Goal: Task Accomplishment & Management: Complete application form

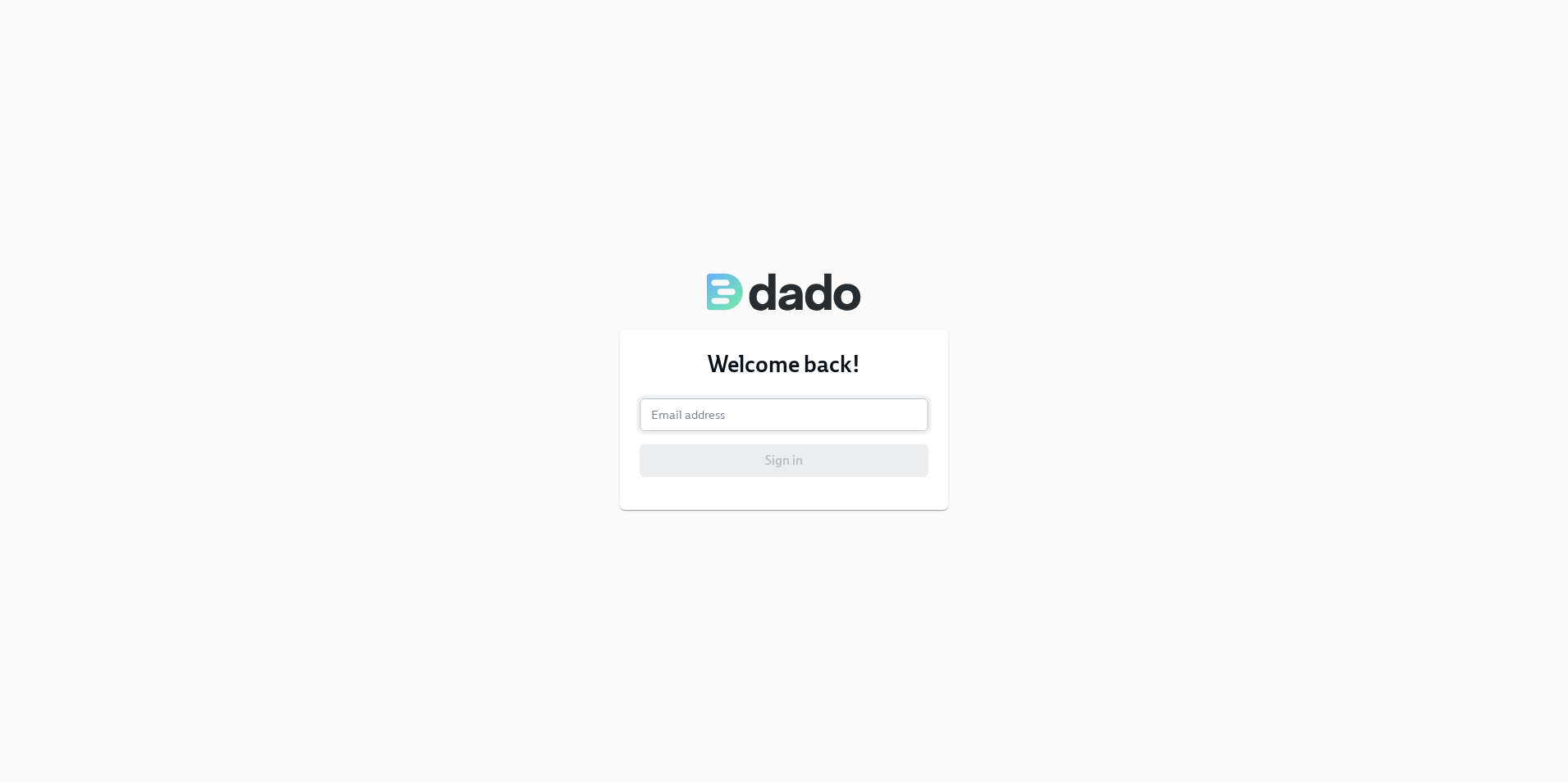
click at [699, 419] on input "email" at bounding box center [784, 415] width 289 height 33
type input "xakaiyathomas@gmail.com"
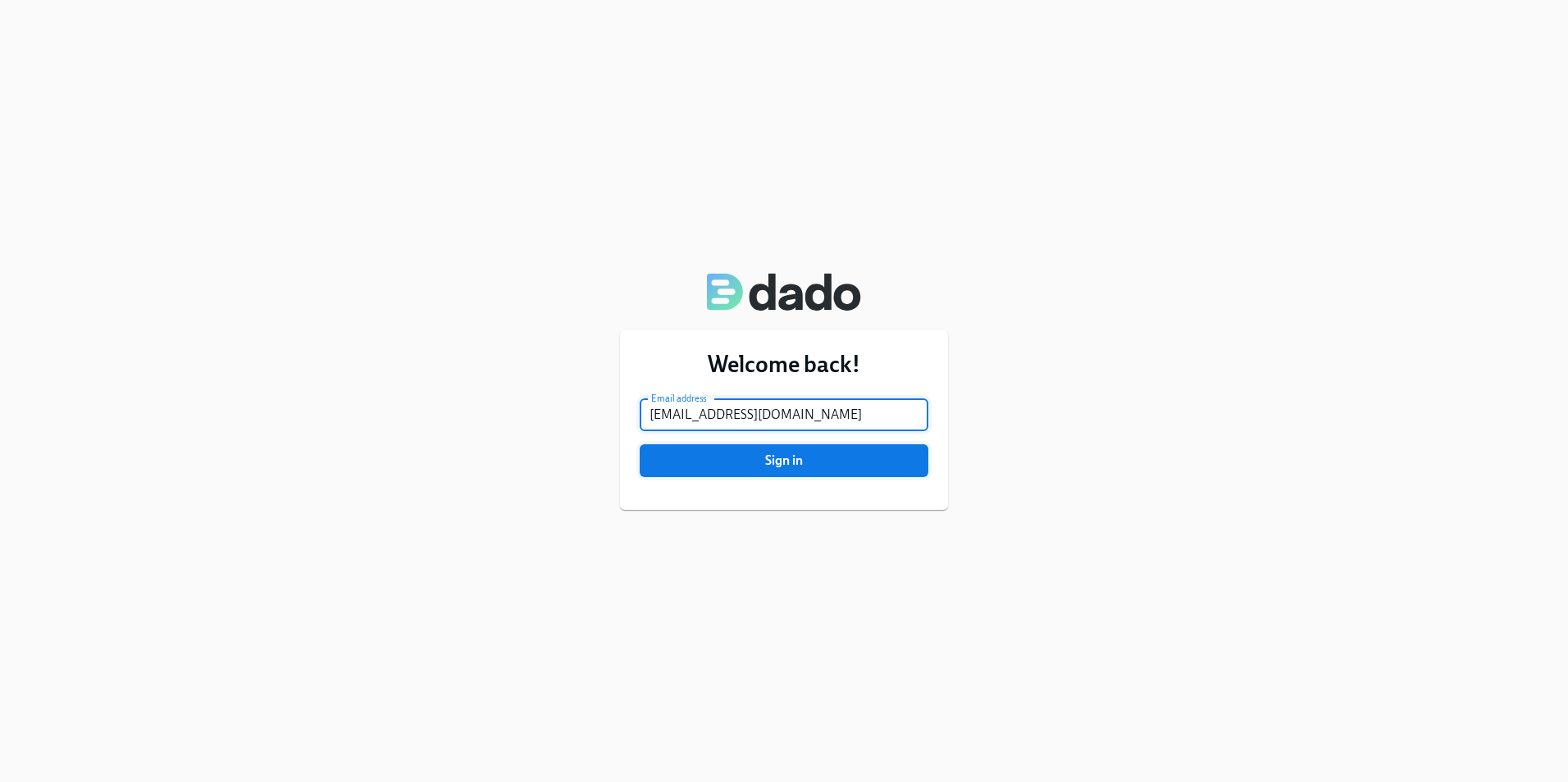
click at [745, 466] on span "Sign in" at bounding box center [783, 461] width 265 height 17
click at [640, 444] on button "Sign in" at bounding box center [784, 461] width 289 height 33
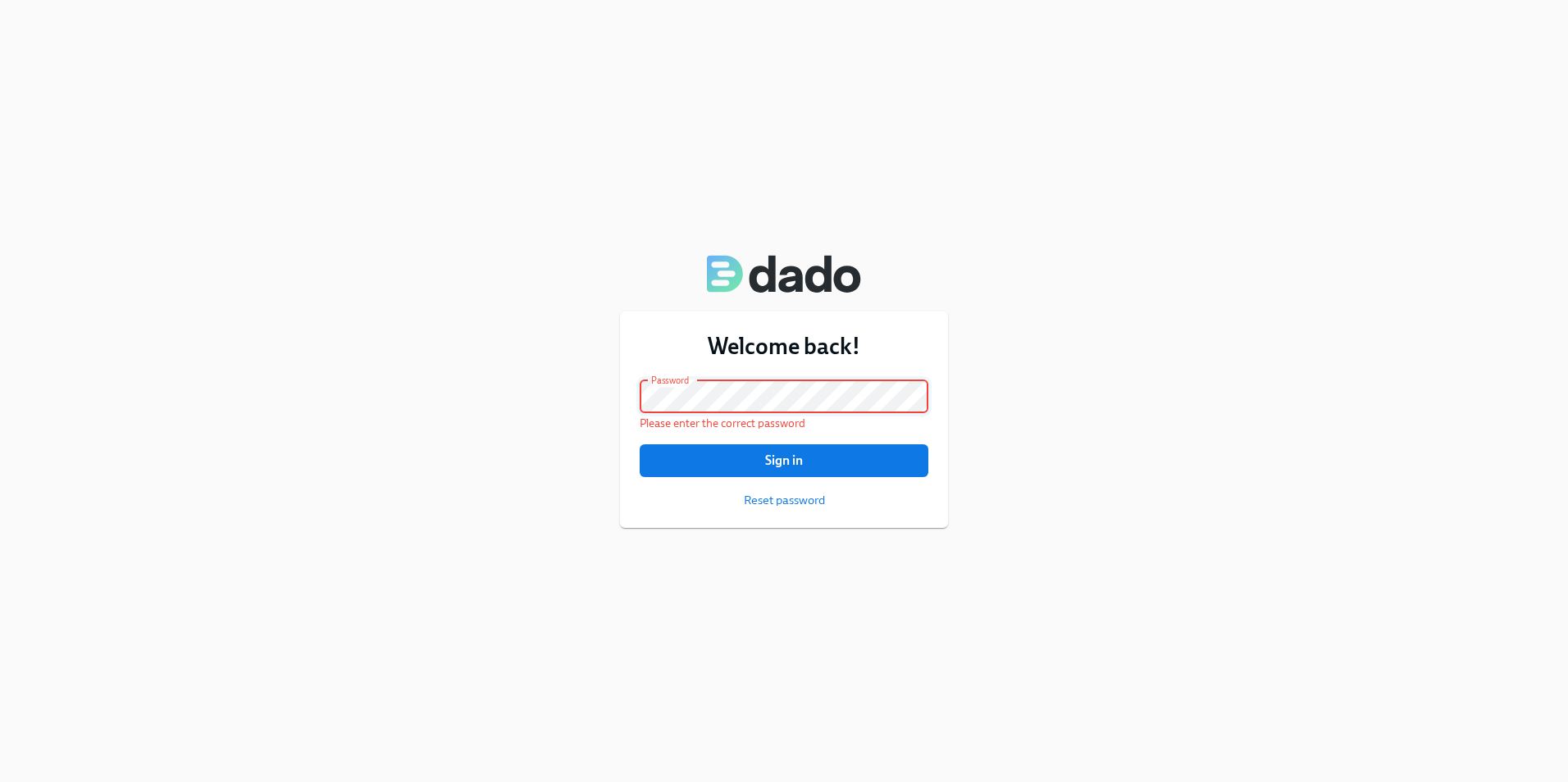
click at [640, 444] on button "Sign in" at bounding box center [784, 461] width 289 height 33
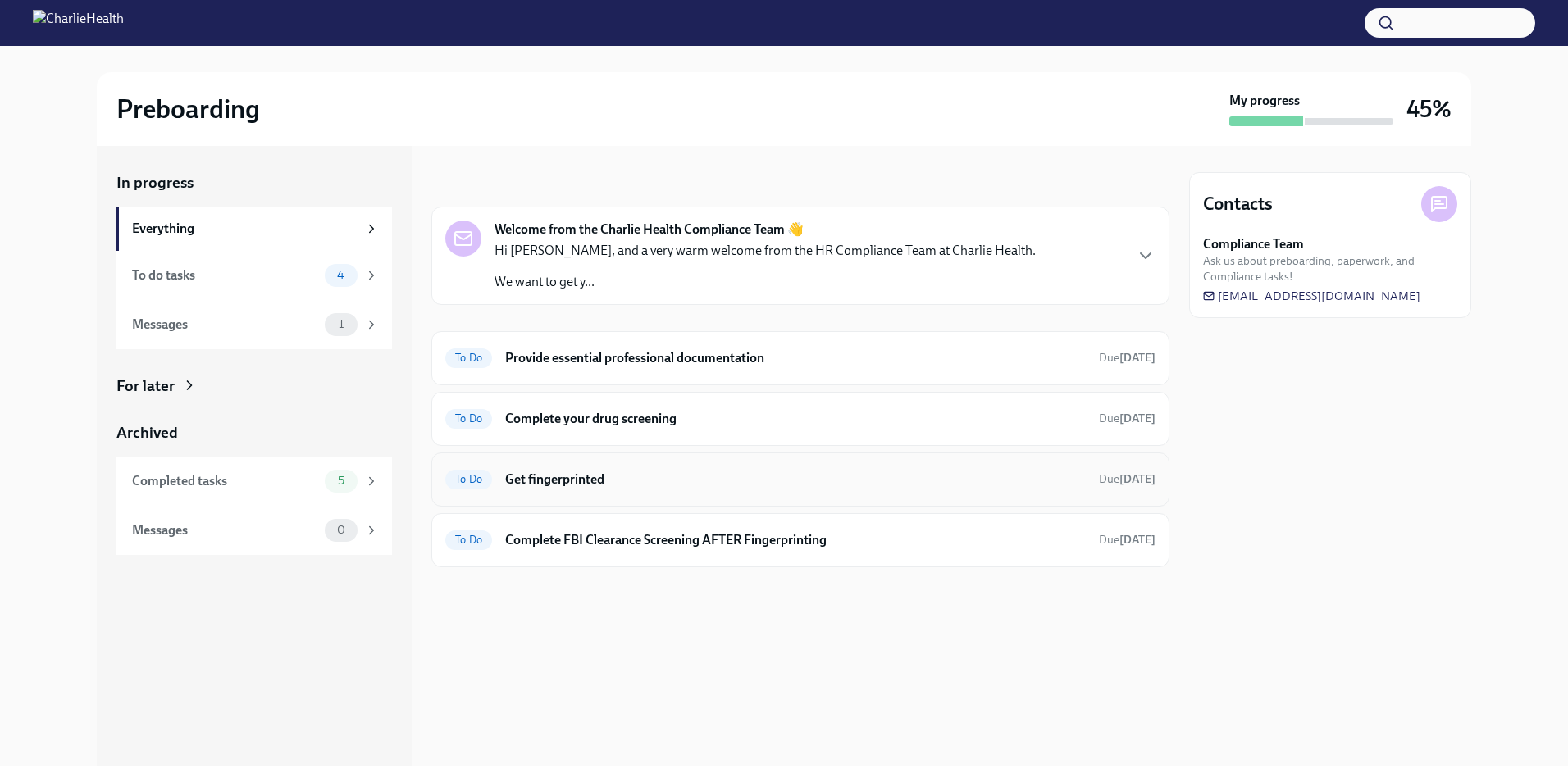
click at [566, 472] on h6 "Get fingerprinted" at bounding box center [795, 480] width 580 height 18
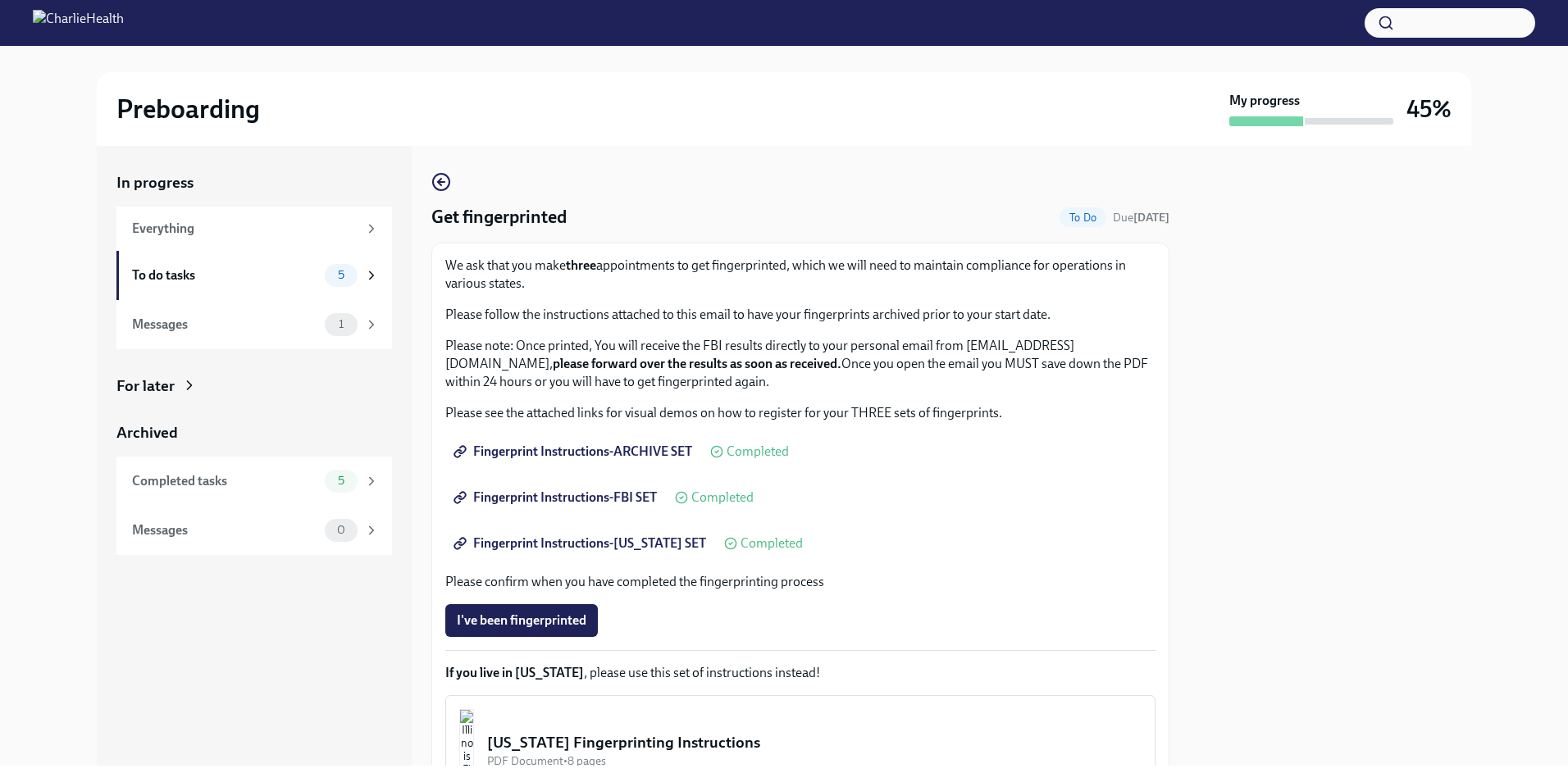
click at [680, 451] on span "Fingerprint Instructions-ARCHIVE SET" at bounding box center [575, 451] width 235 height 17
click at [696, 533] on link "Fingerprint Instructions-[US_STATE] SET" at bounding box center [581, 544] width 272 height 33
click at [614, 451] on span "Fingerprint Instructions-ARCHIVE SET" at bounding box center [575, 451] width 235 height 17
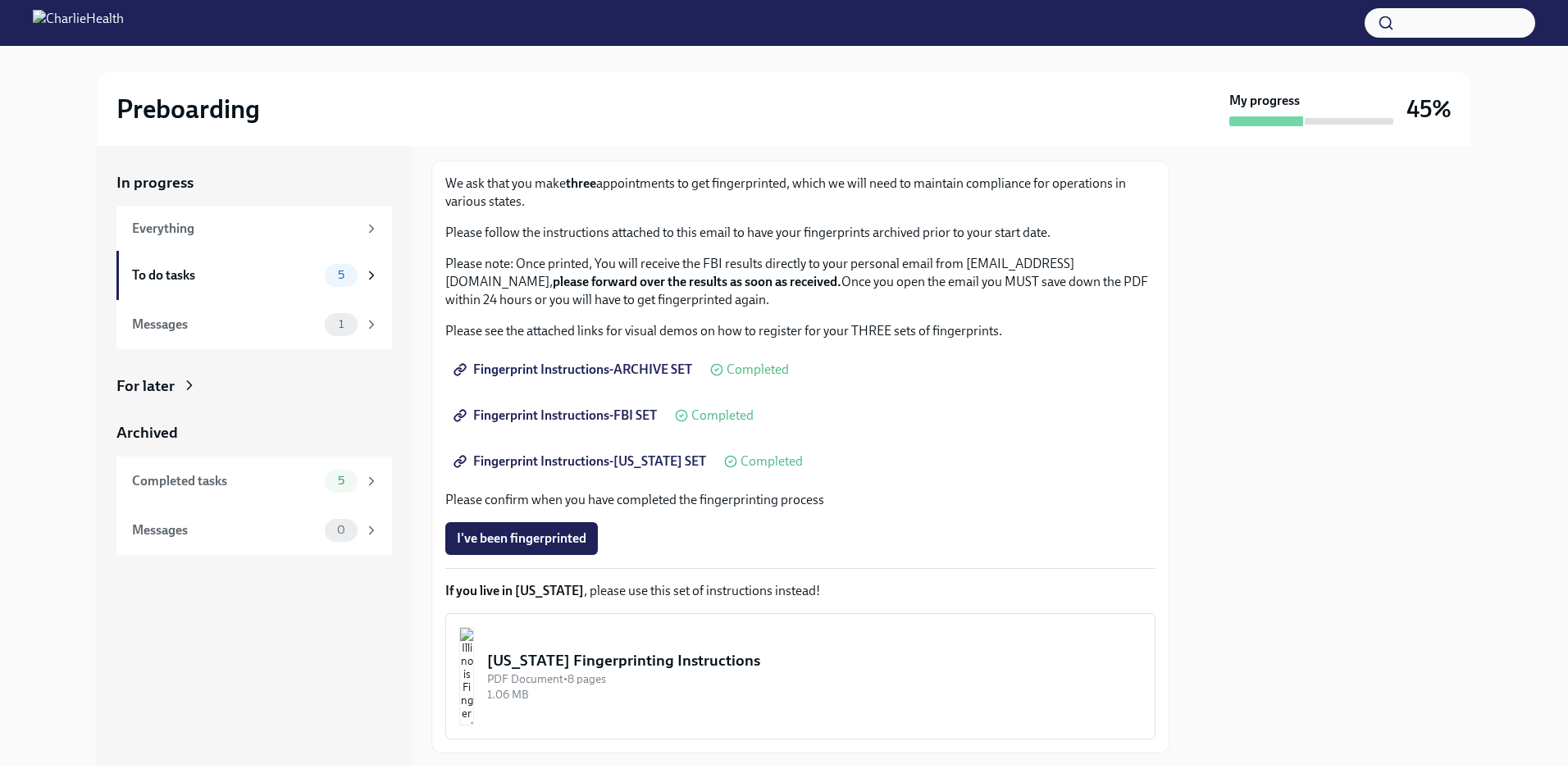
scroll to position [174, 0]
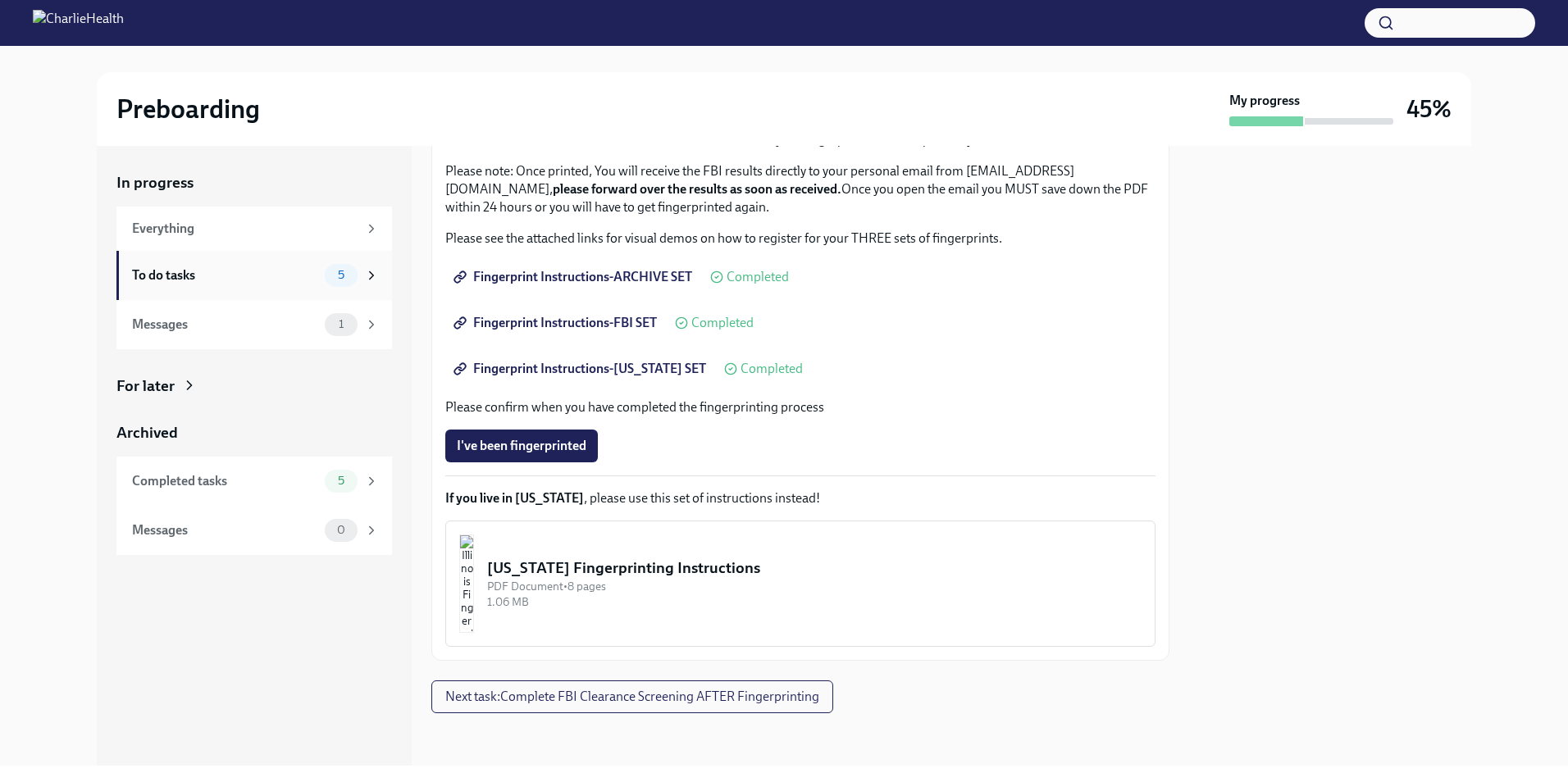
click at [228, 276] on div "To do tasks" at bounding box center [225, 275] width 186 height 18
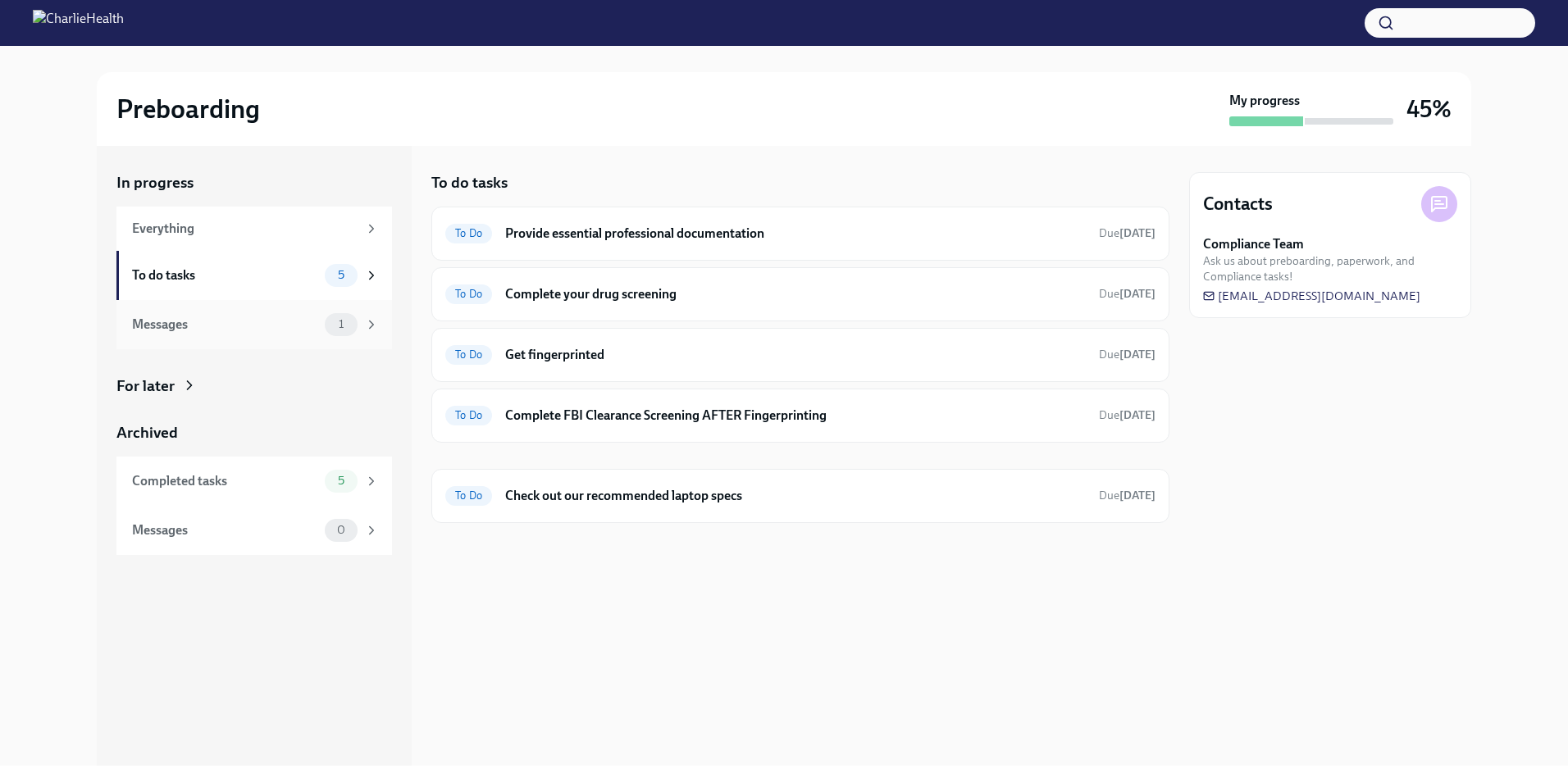
click at [260, 317] on div "Messages" at bounding box center [225, 325] width 186 height 18
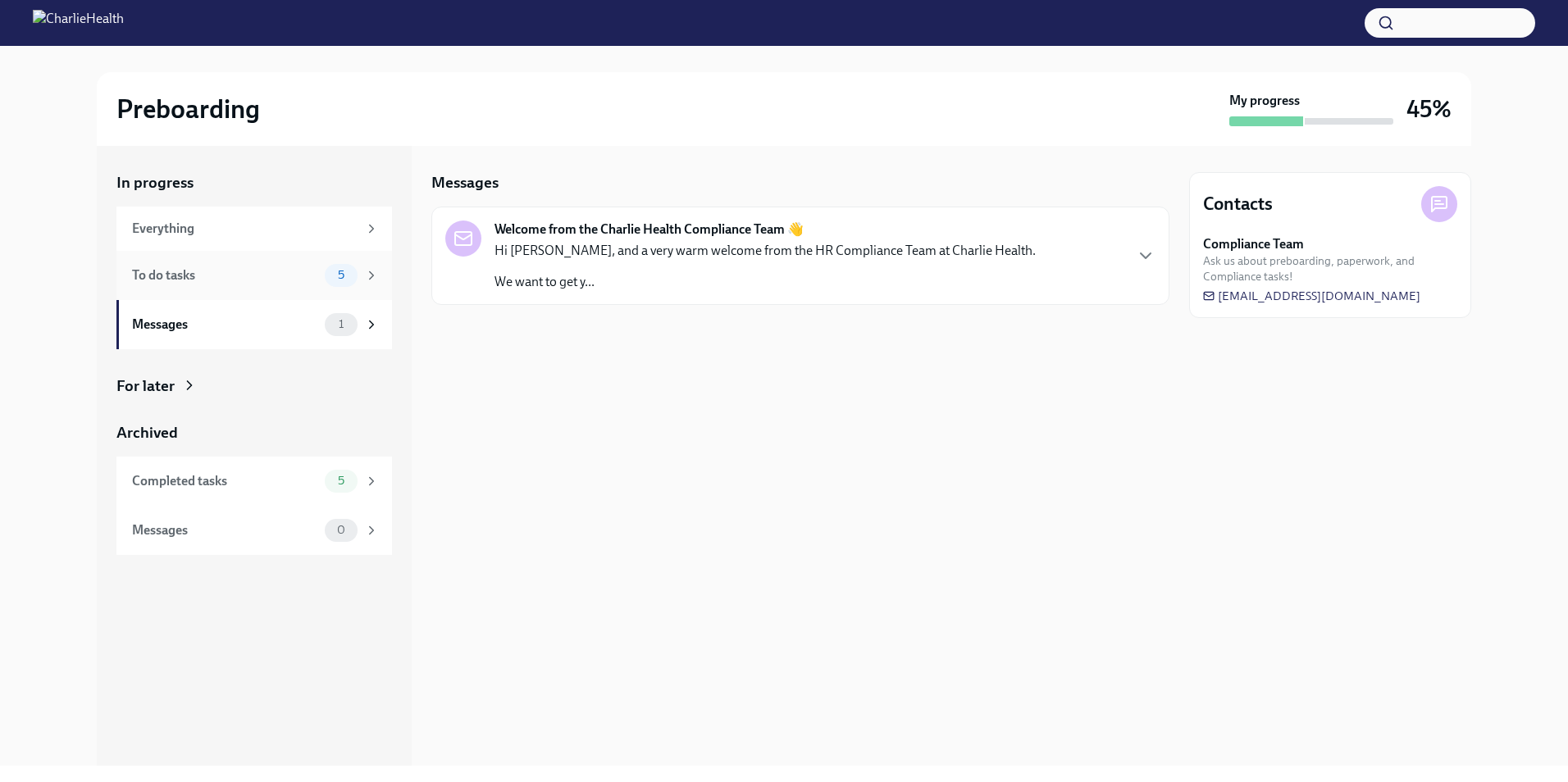
click at [242, 281] on div "To do tasks" at bounding box center [225, 275] width 186 height 18
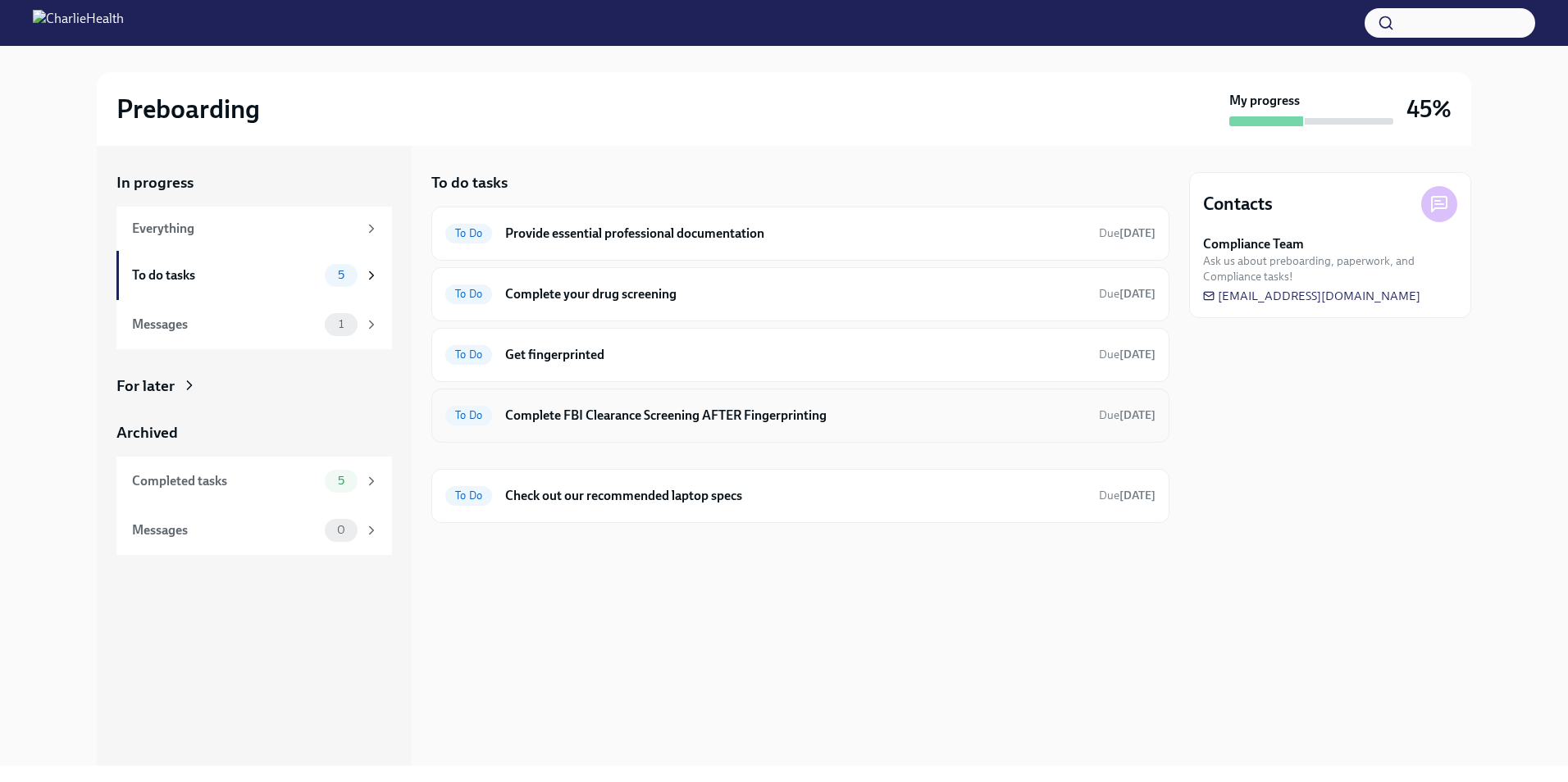
click at [743, 419] on h6 "Complete FBI Clearance Screening AFTER Fingerprinting" at bounding box center [795, 416] width 580 height 18
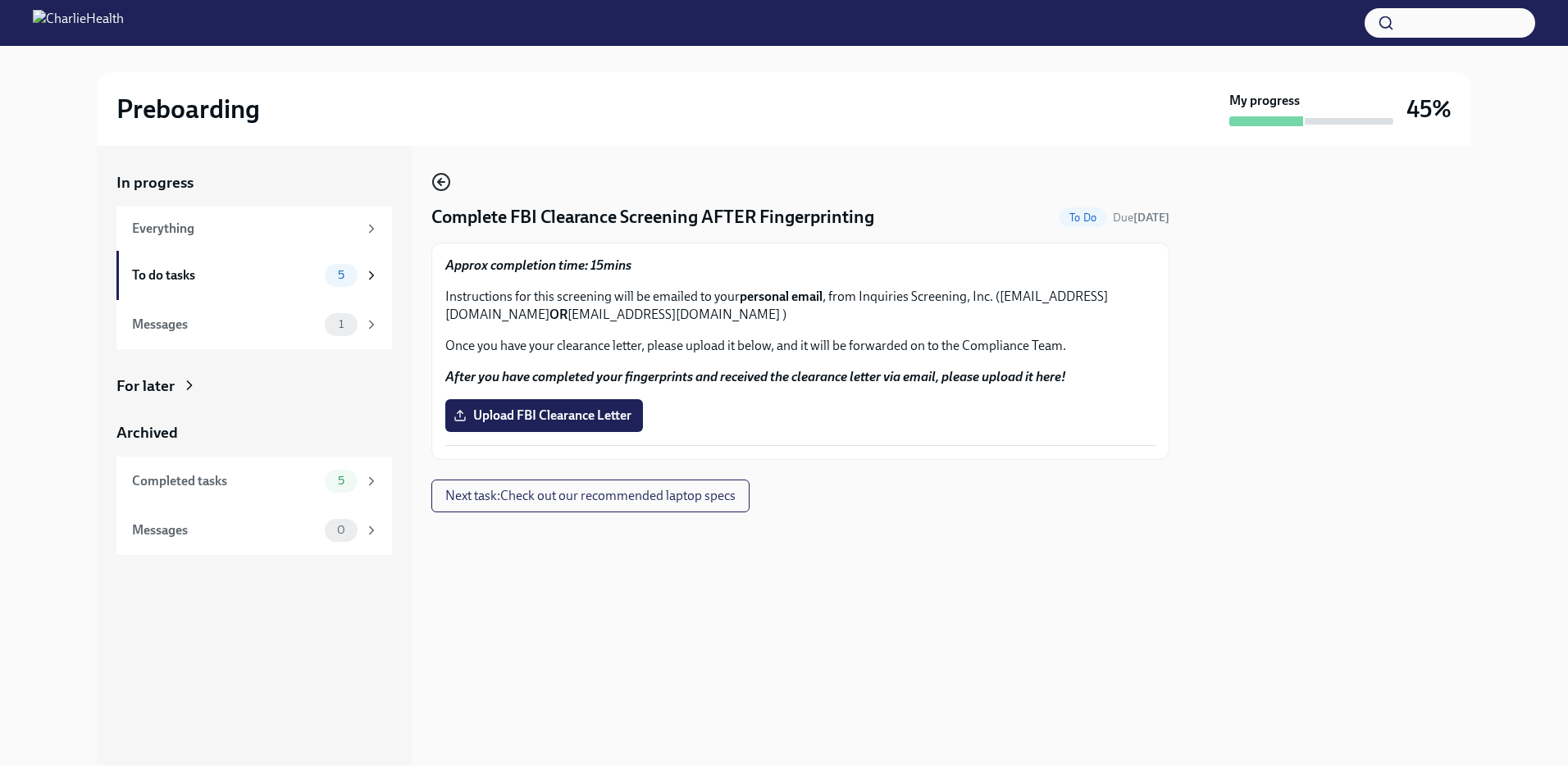
click at [434, 190] on icon "button" at bounding box center [441, 182] width 20 height 20
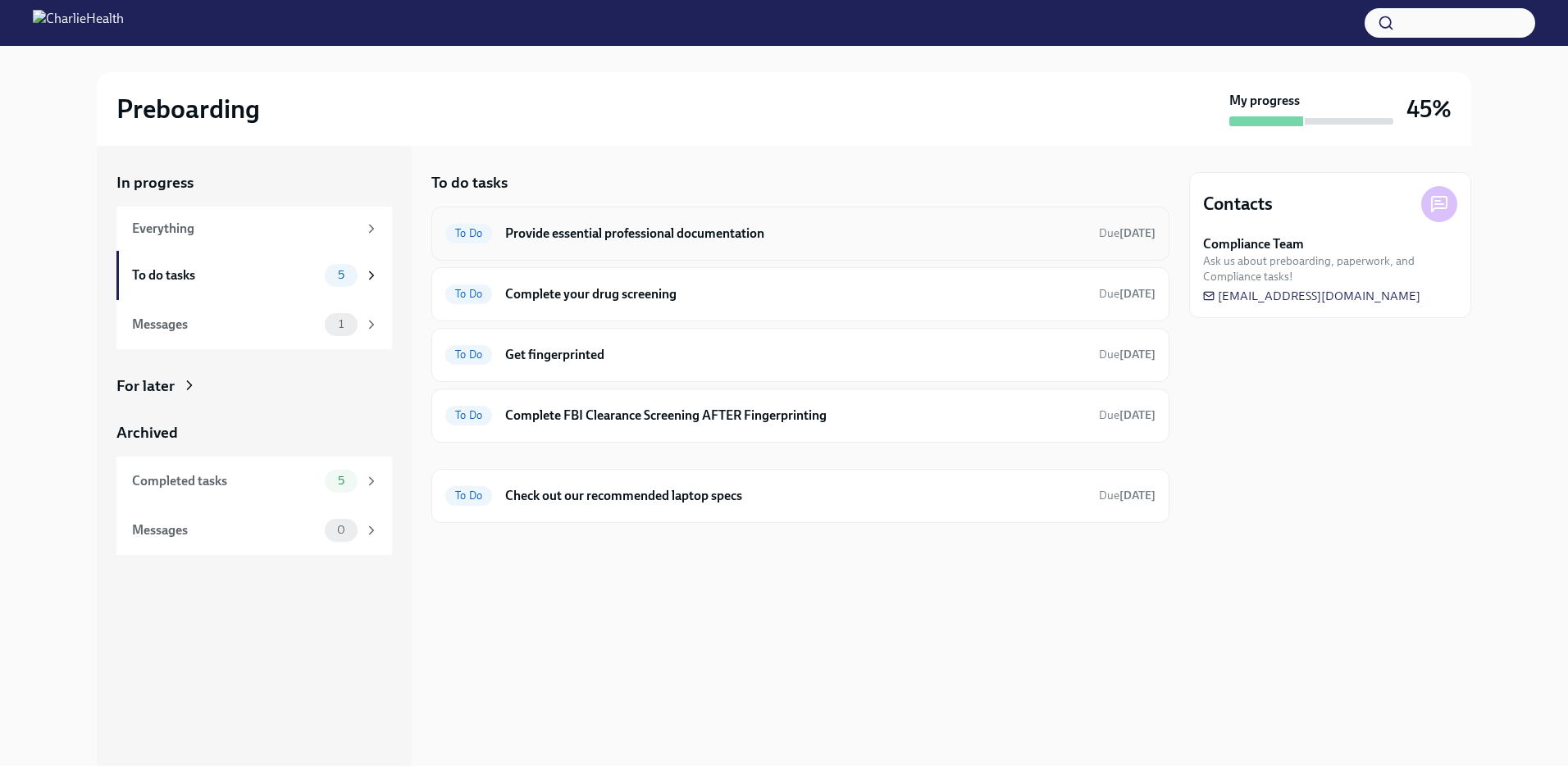
click at [590, 228] on h6 "Provide essential professional documentation" at bounding box center [795, 234] width 580 height 18
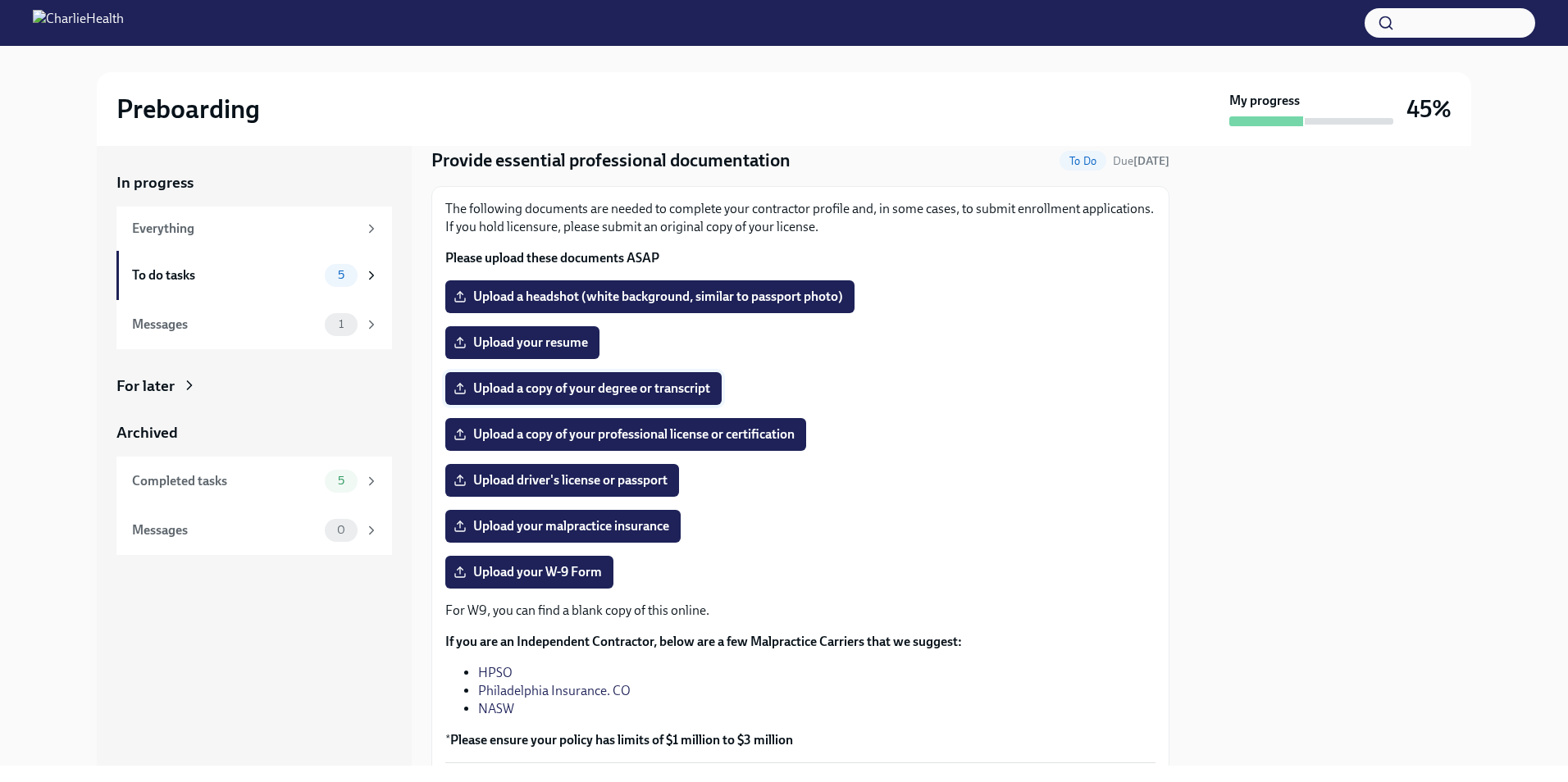
scroll to position [82, 0]
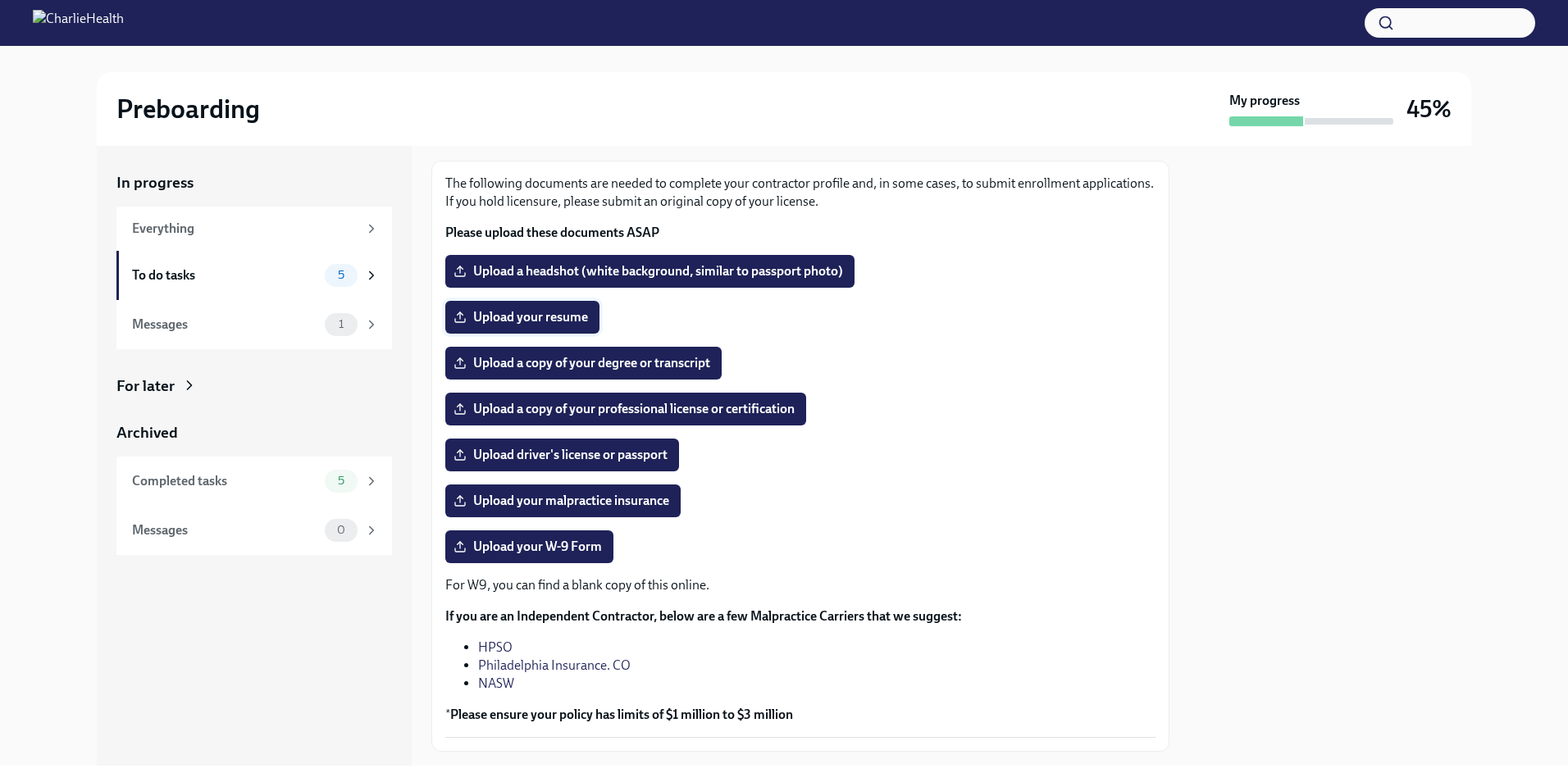
click at [536, 316] on span "Upload your resume" at bounding box center [523, 317] width 131 height 17
click at [0, 0] on input "Upload your resume" at bounding box center [0, 0] width 0 height 0
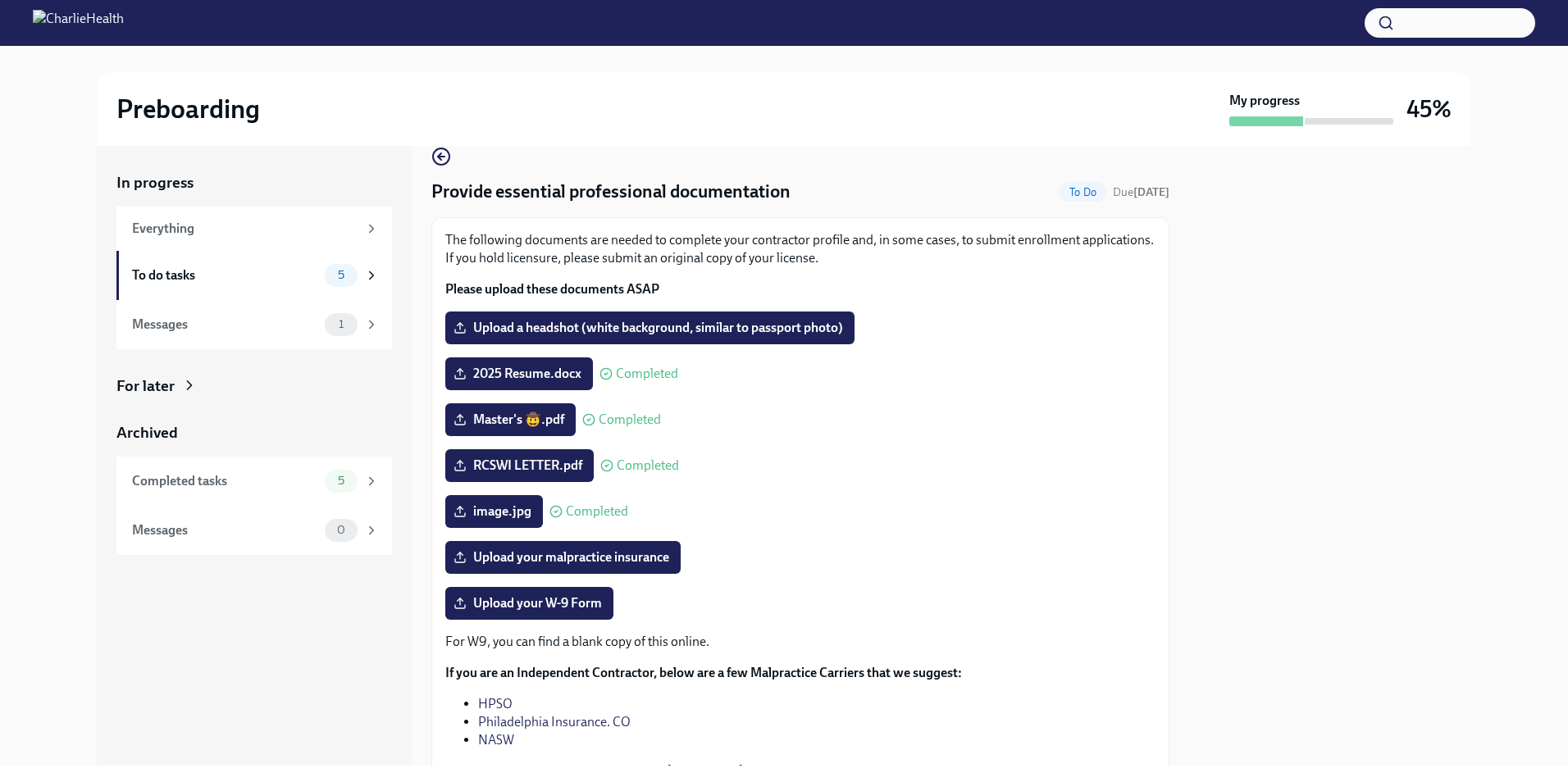
scroll to position [0, 0]
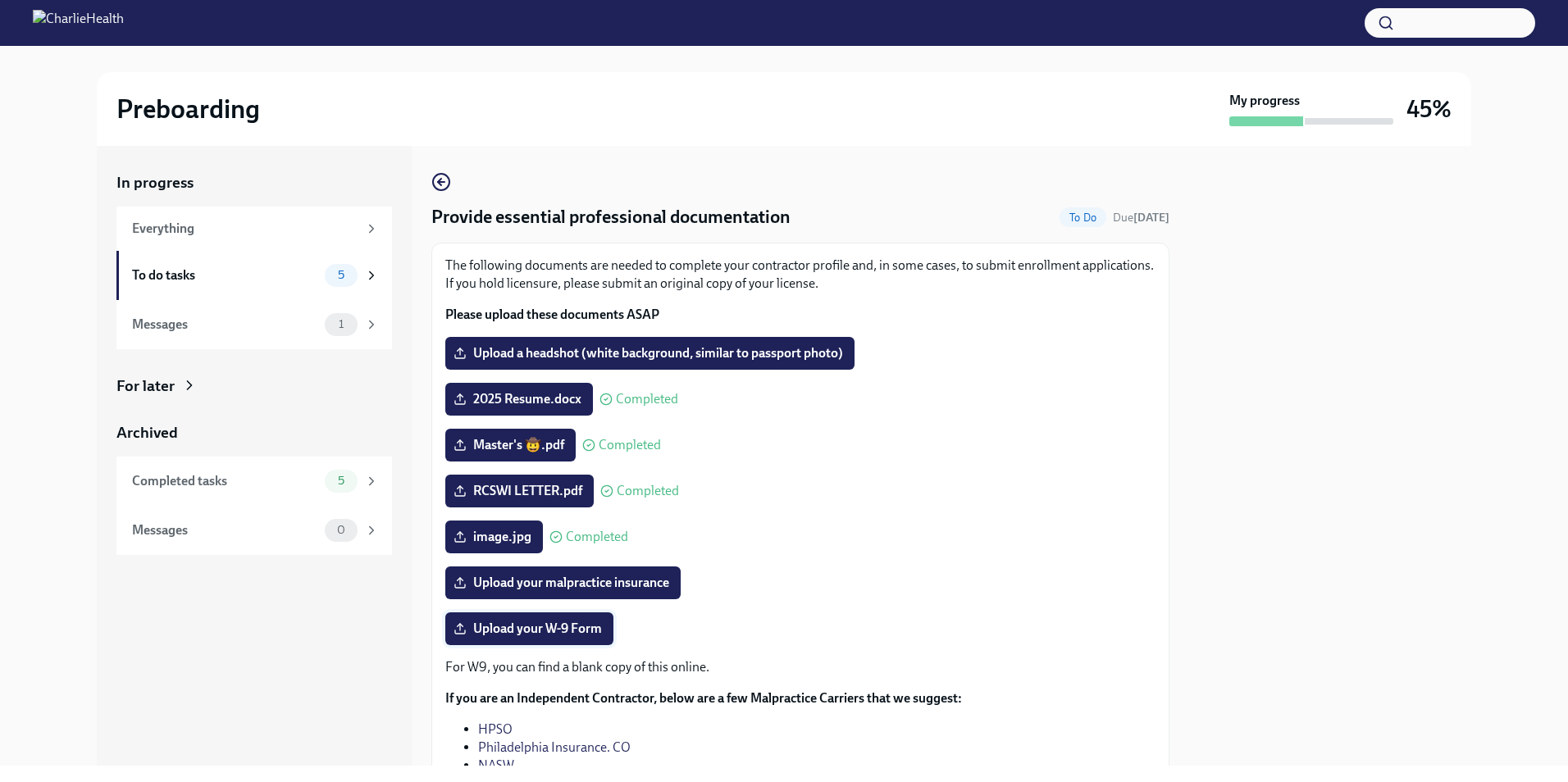
click at [573, 626] on span "Upload your W-9 Form" at bounding box center [530, 628] width 145 height 17
click at [0, 0] on input "Upload your W-9 Form" at bounding box center [0, 0] width 0 height 0
